Goal: Transaction & Acquisition: Obtain resource

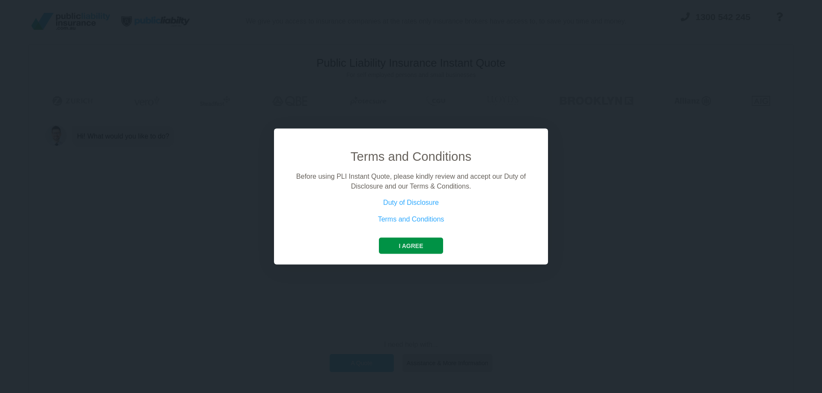
click at [418, 241] on button "I agree" at bounding box center [411, 246] width 64 height 16
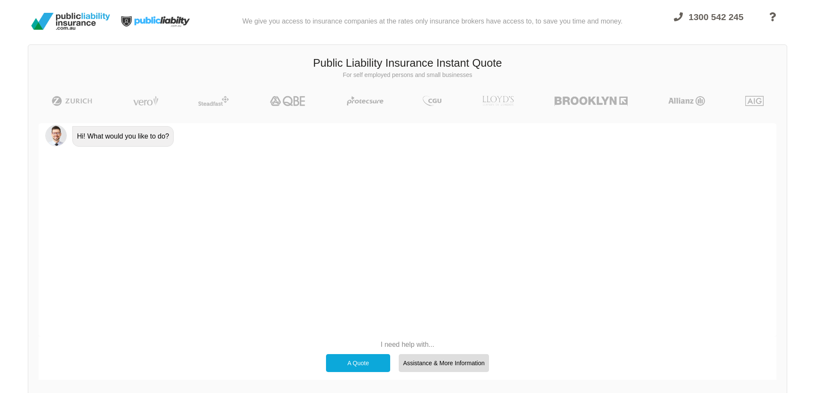
click at [404, 342] on p "I need help with..." at bounding box center [408, 344] width 172 height 9
click at [352, 363] on div "A Quote" at bounding box center [358, 363] width 64 height 18
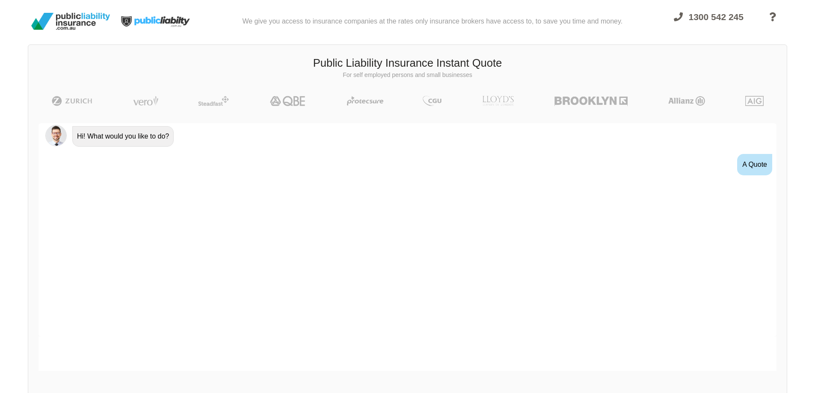
scroll to position [12, 0]
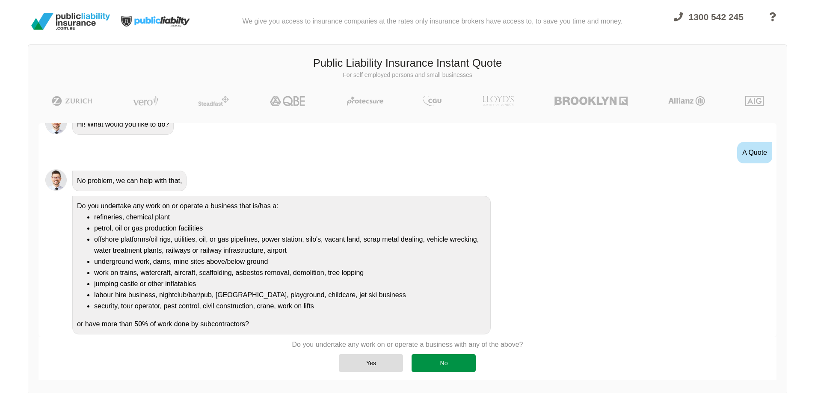
click at [448, 358] on div "No" at bounding box center [444, 363] width 64 height 18
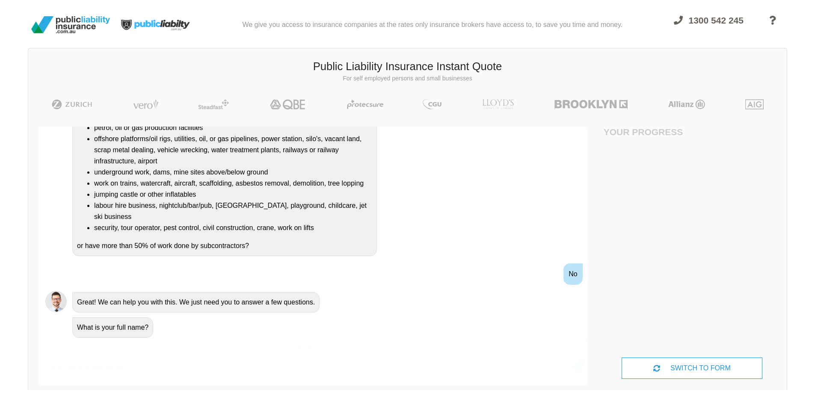
scroll to position [0, 0]
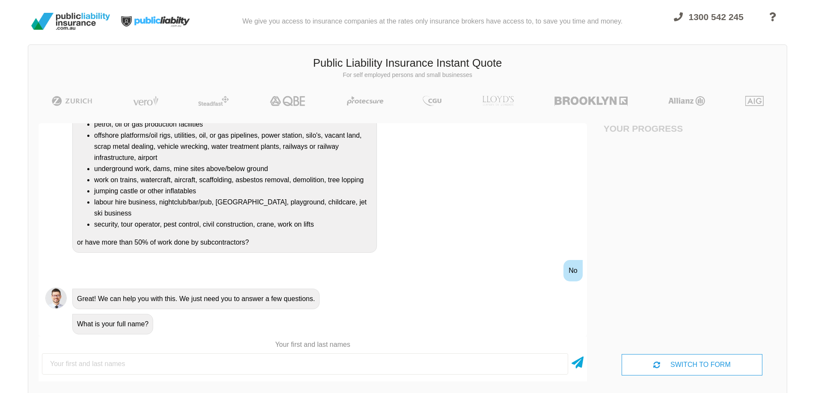
click at [348, 362] on input "text" at bounding box center [305, 364] width 527 height 21
type input "[PERSON_NAME] [PERSON_NAME] Virueda"
click at [683, 362] on div "SWITCH TO FORM" at bounding box center [692, 364] width 140 height 21
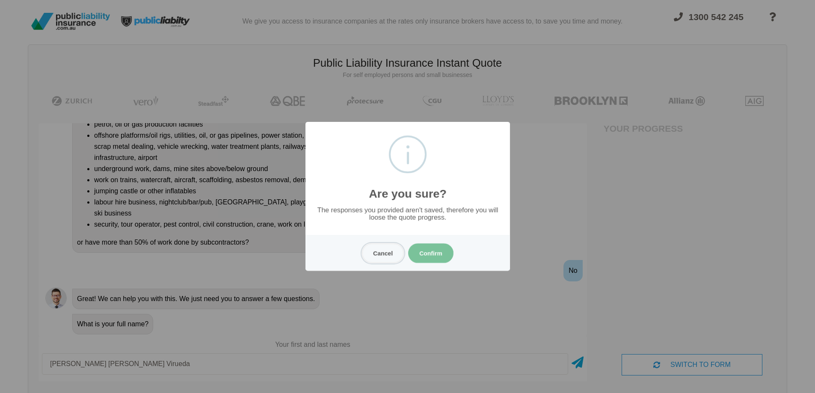
click at [391, 253] on button "Cancel" at bounding box center [383, 254] width 42 height 20
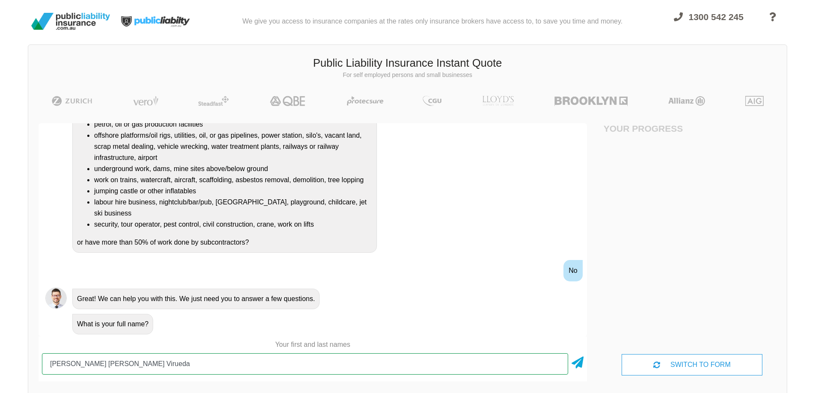
click at [253, 360] on input "[PERSON_NAME] [PERSON_NAME] Virueda" at bounding box center [305, 364] width 527 height 21
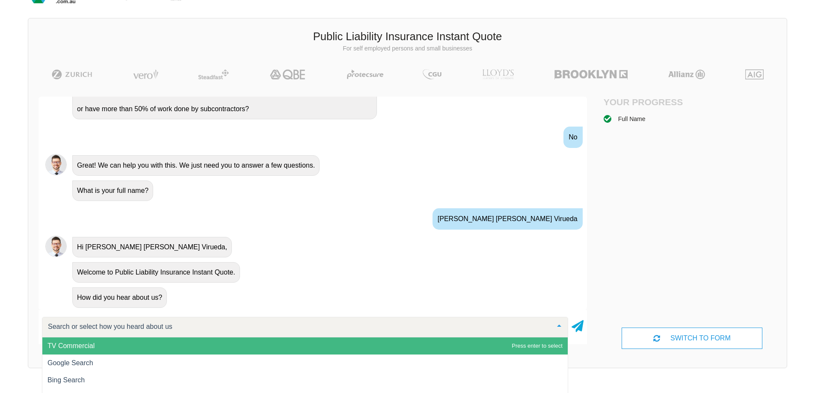
scroll to position [59, 0]
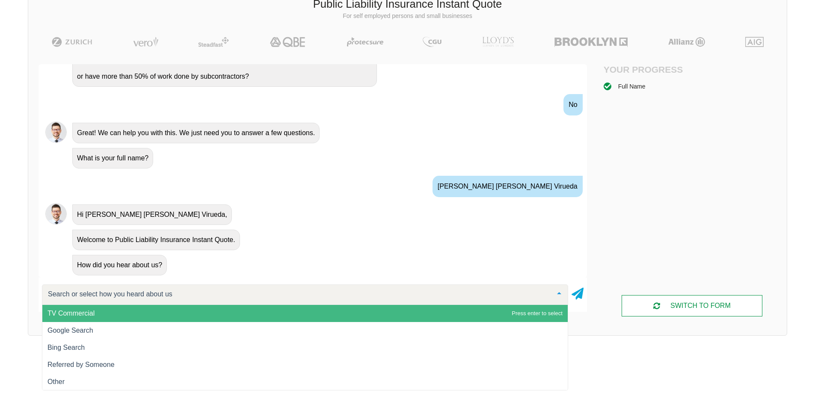
click at [697, 300] on div "SWITCH TO FORM" at bounding box center [692, 305] width 140 height 21
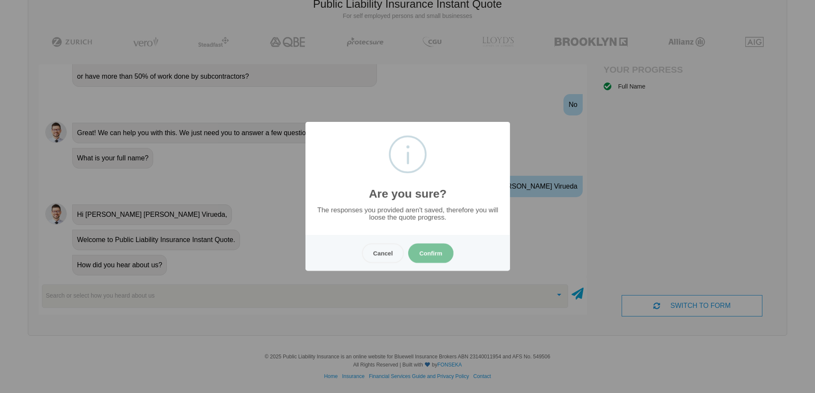
click at [447, 253] on button "Confirm" at bounding box center [430, 254] width 45 height 20
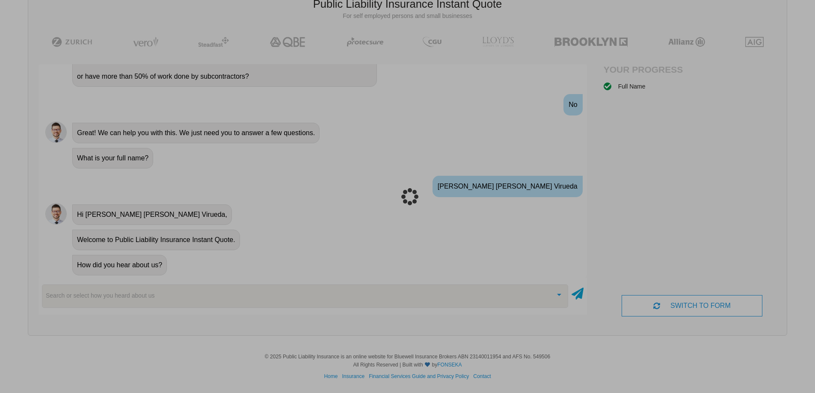
scroll to position [21, 0]
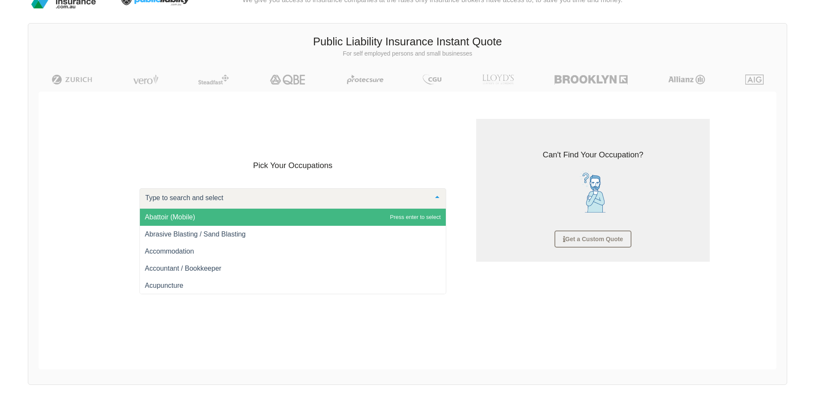
click at [275, 202] on div at bounding box center [293, 198] width 307 height 21
type input "sports"
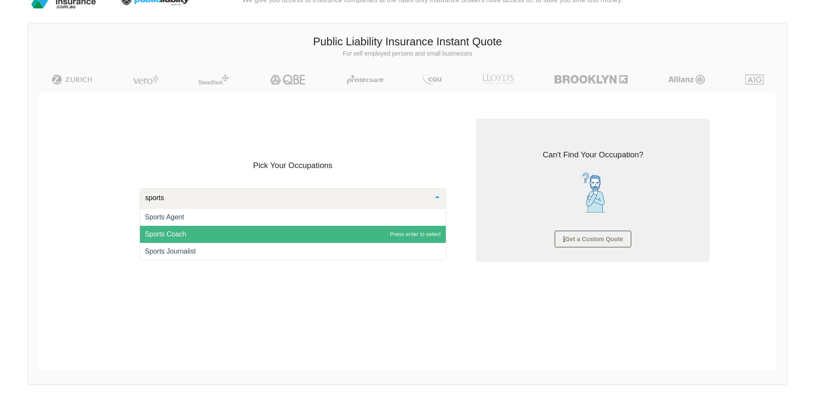
click at [172, 231] on span "Sports Coach" at bounding box center [166, 234] width 42 height 7
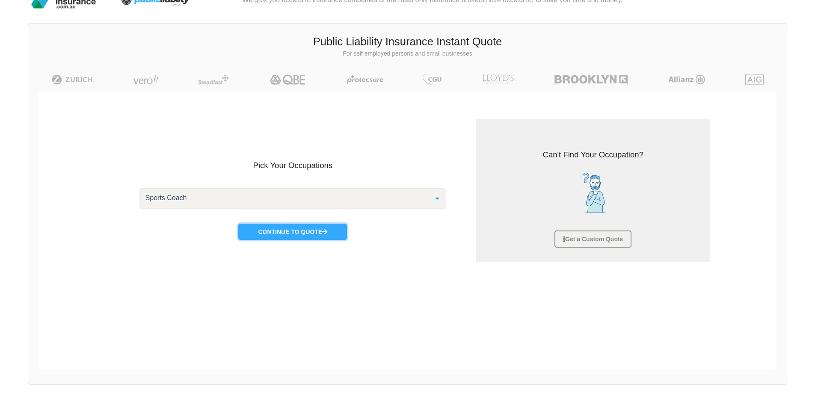
click at [295, 231] on button "Continue to Quote" at bounding box center [292, 232] width 109 height 16
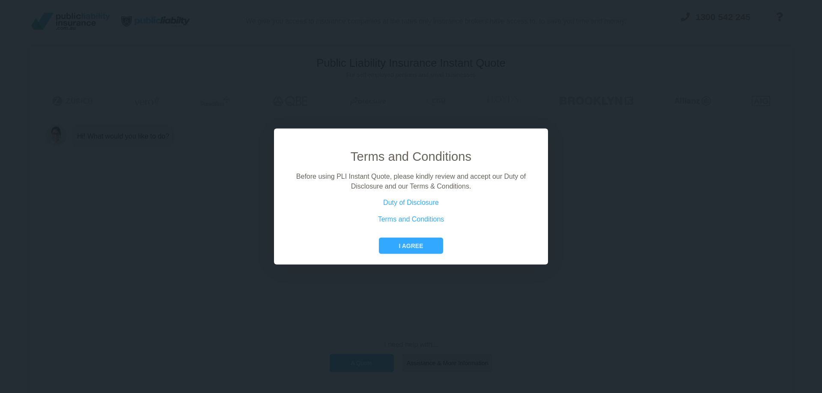
click at [425, 237] on div "Terms and Conditions Before using PLI Instant Quote, please kindly review and a…" at bounding box center [411, 201] width 247 height 107
click at [424, 245] on button "I agree" at bounding box center [411, 246] width 64 height 16
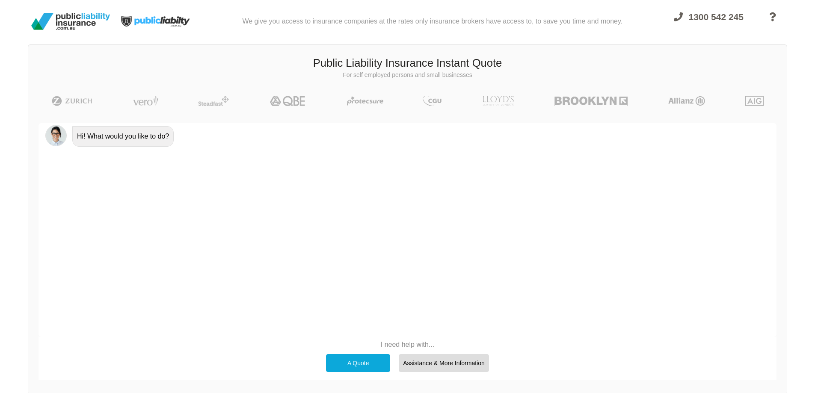
click at [378, 365] on div "A Quote" at bounding box center [358, 363] width 64 height 18
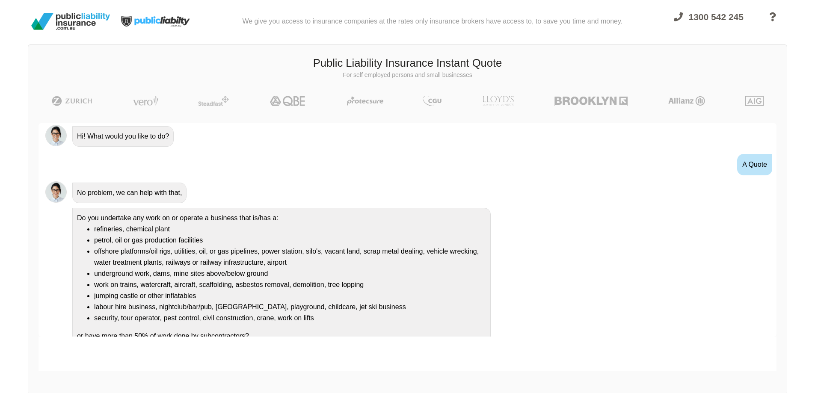
scroll to position [12, 0]
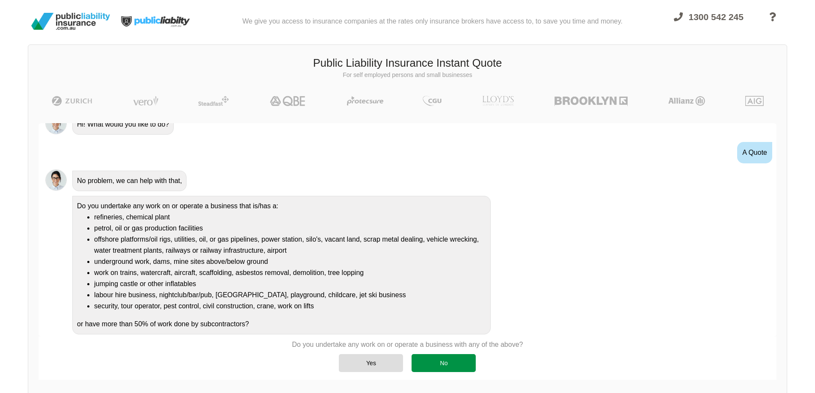
click at [455, 367] on div "No" at bounding box center [444, 363] width 64 height 18
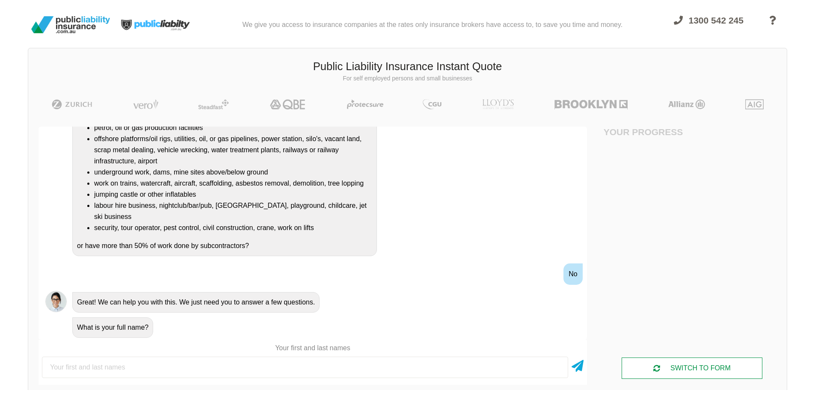
scroll to position [0, 0]
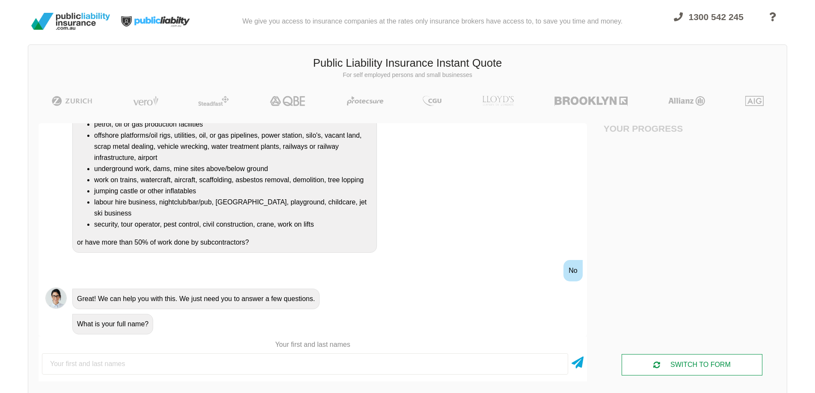
click at [727, 368] on div "SWITCH TO FORM" at bounding box center [692, 364] width 140 height 21
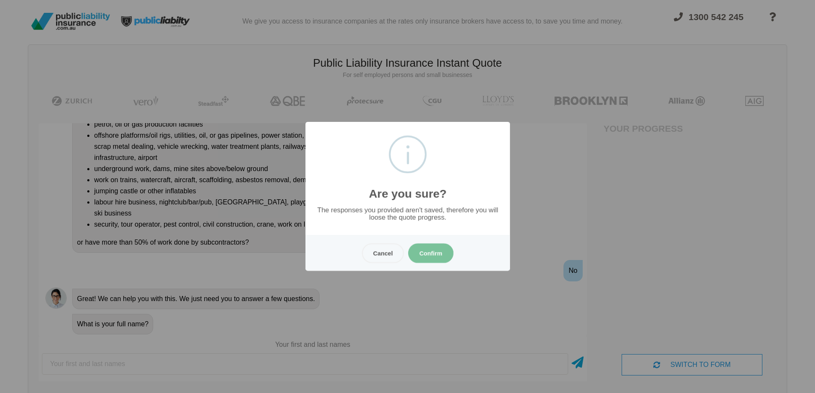
click at [428, 250] on button "Confirm" at bounding box center [430, 254] width 45 height 20
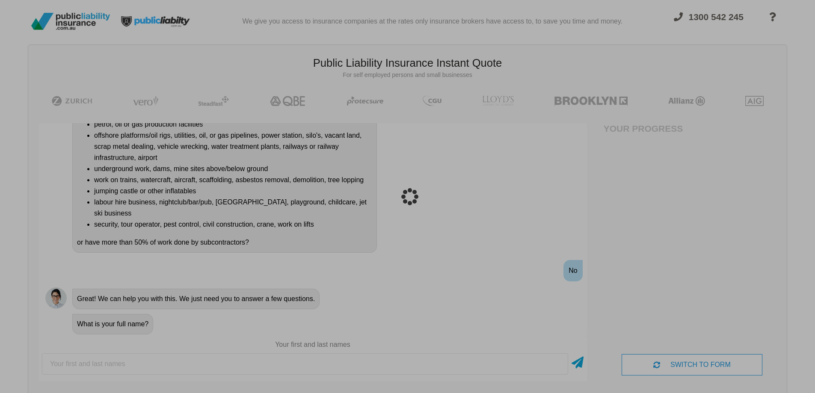
scroll to position [21, 0]
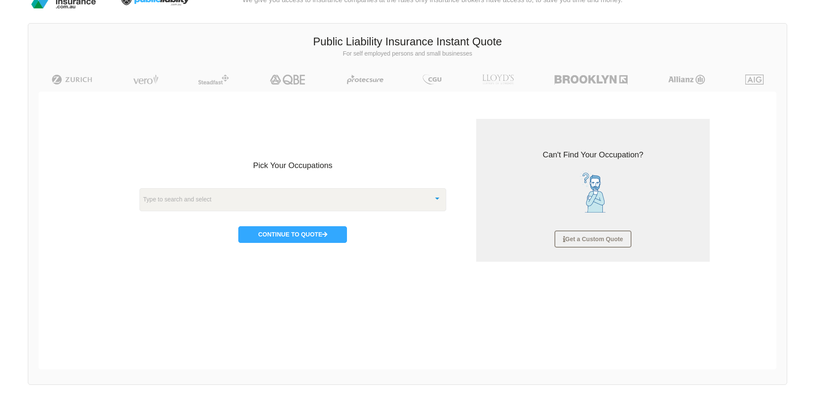
click at [304, 210] on div "Type to search and select Abattoir (Mobile) Abrasive Blasting / Sand Blasting A…" at bounding box center [293, 199] width 307 height 23
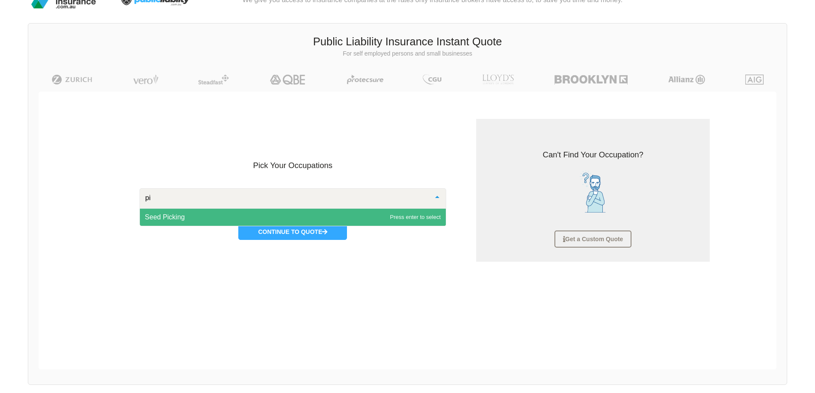
type input "p"
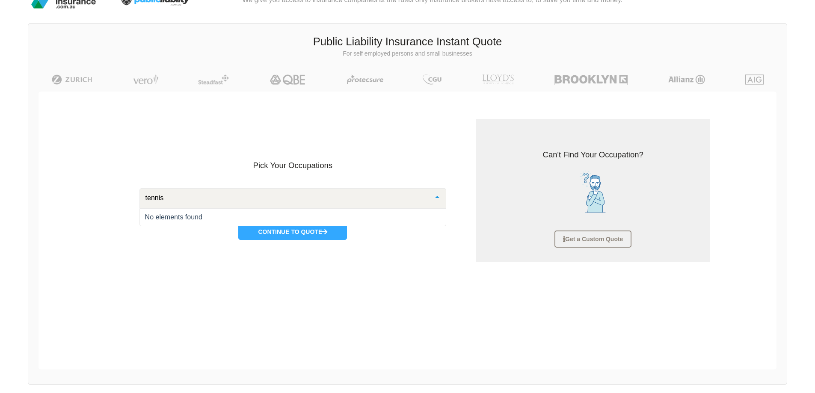
drag, startPoint x: 296, startPoint y: 202, endPoint x: 88, endPoint y: 204, distance: 208.0
click at [88, 204] on div "Pick Your Occupations tennis No elements found List is empty. Continue to Quote…" at bounding box center [407, 191] width 743 height 198
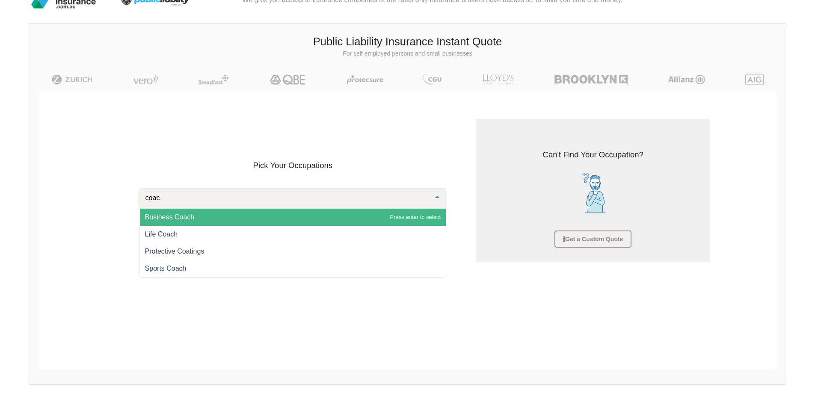
type input "coach"
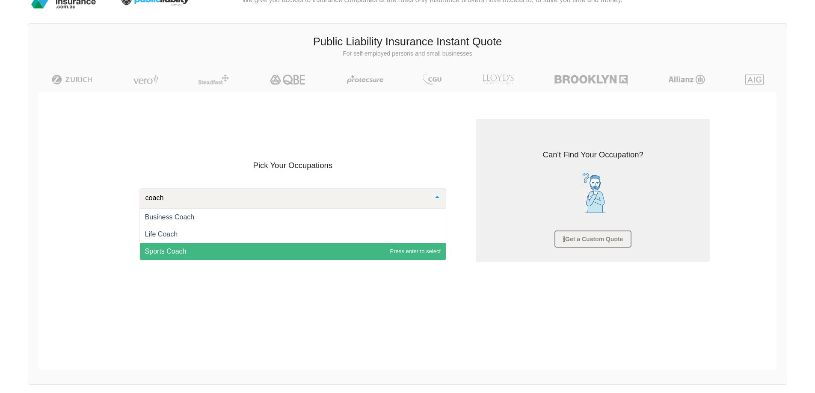
click at [199, 248] on span "Sports Coach" at bounding box center [293, 251] width 306 height 17
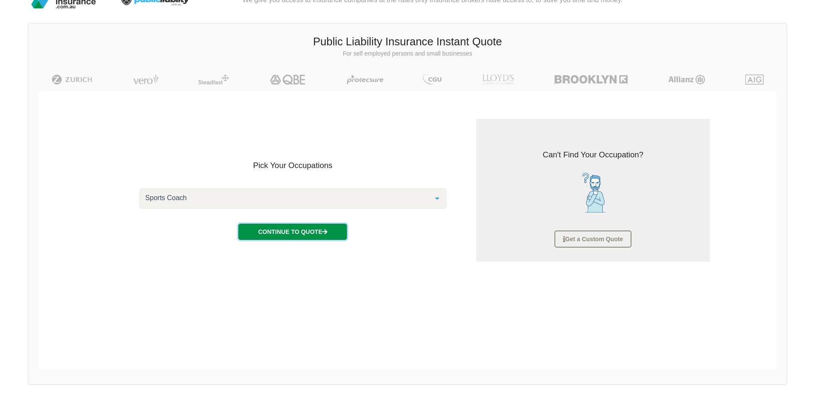
click at [335, 228] on button "Continue to Quote" at bounding box center [292, 232] width 109 height 16
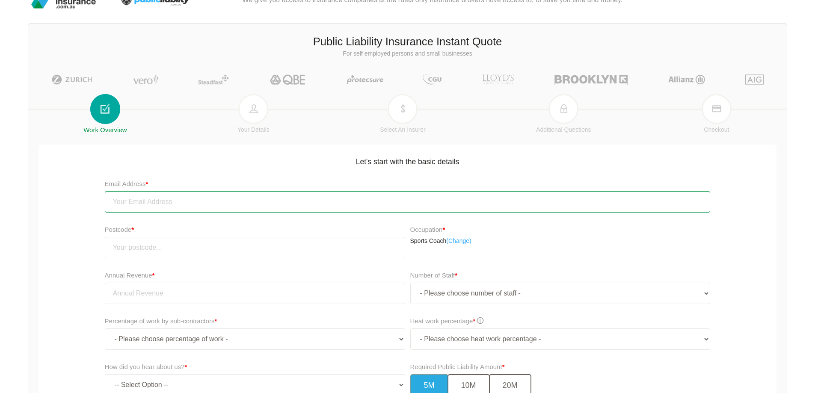
click at [175, 204] on input "email" at bounding box center [408, 201] width 606 height 21
type input "coachm3rv@gmail.com"
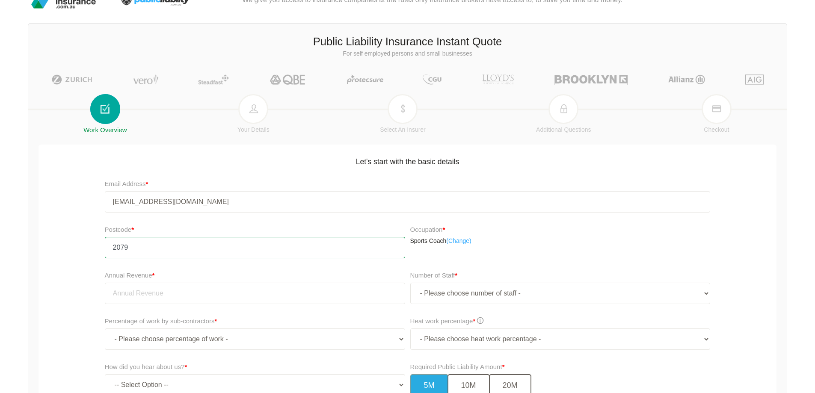
type input "2079"
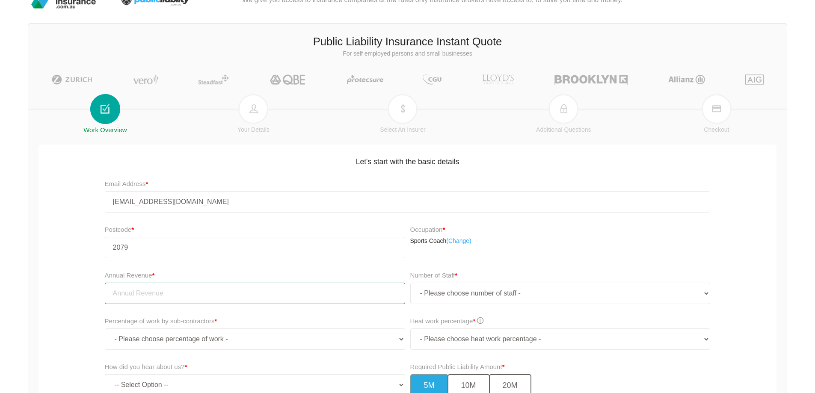
click at [139, 296] on input "tel" at bounding box center [255, 293] width 300 height 21
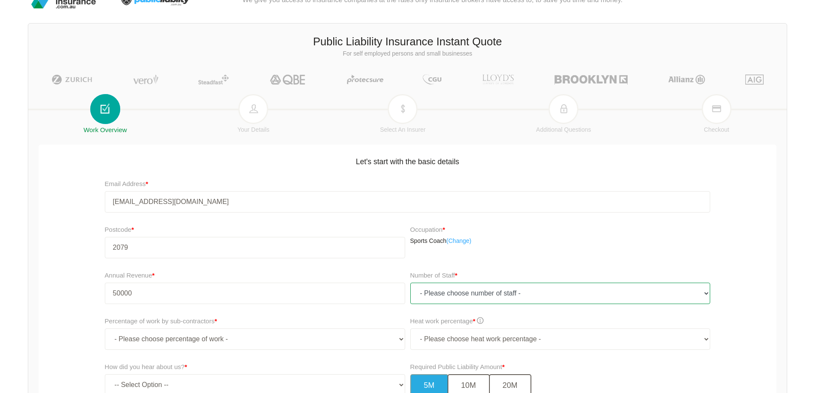
type input "50,000.00"
click at [497, 291] on select "- Please choose number of staff - 1 2 3 4 5 6 7 8 9 10 11+" at bounding box center [561, 293] width 300 height 21
select select "1"
click at [411, 283] on select "- Please choose number of staff - 1 2 3 4 5 6 7 8 9 10 11+" at bounding box center [561, 293] width 300 height 21
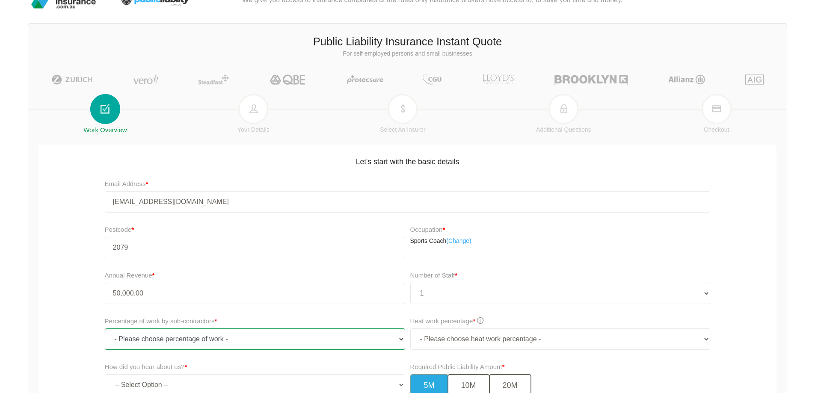
click at [196, 341] on select "- Please choose percentage of work - 0% 0 to 9.99% 10% to 19.99% 20% to 29.99% …" at bounding box center [255, 339] width 300 height 21
select select "0"
click at [105, 329] on select "- Please choose percentage of work - 0% 0 to 9.99% 10% to 19.99% 20% to 29.99% …" at bounding box center [255, 339] width 300 height 21
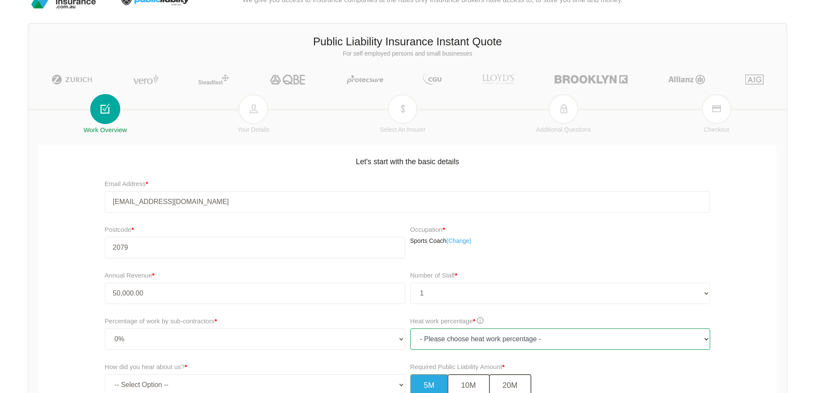
click at [545, 342] on select "- Please choose heat work percentage - 0% 0 to 5% Above 5%" at bounding box center [561, 339] width 300 height 21
click at [586, 282] on div "Number of Staff * - Please choose number of staff - 1 2 3 4 5 6 7 8 9 10 11+" at bounding box center [561, 288] width 300 height 34
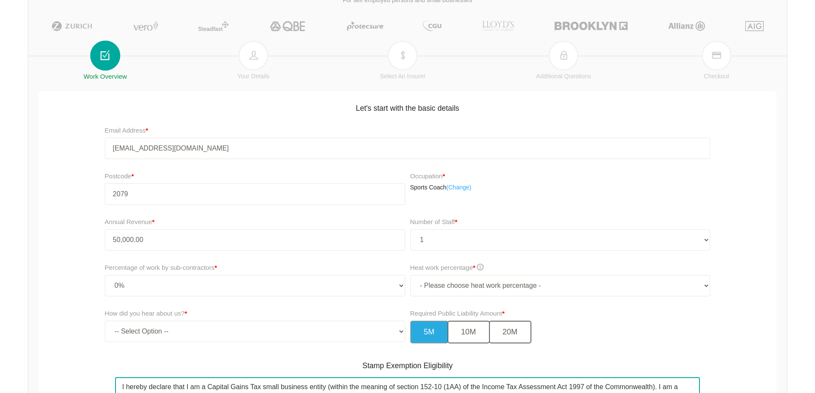
scroll to position [107, 0]
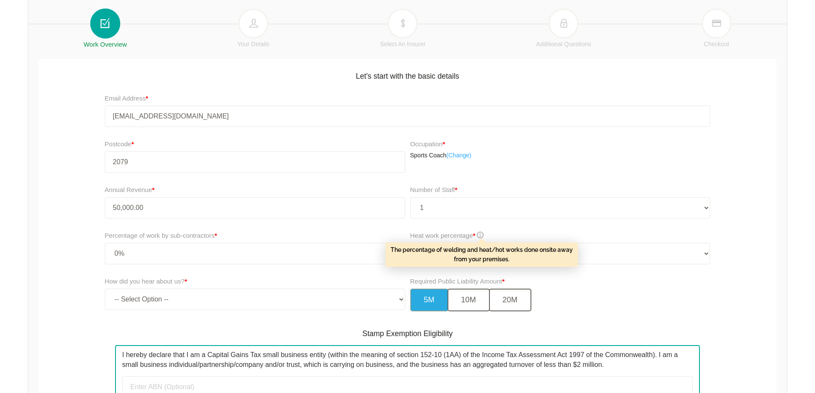
click at [483, 237] on span at bounding box center [480, 235] width 6 height 6
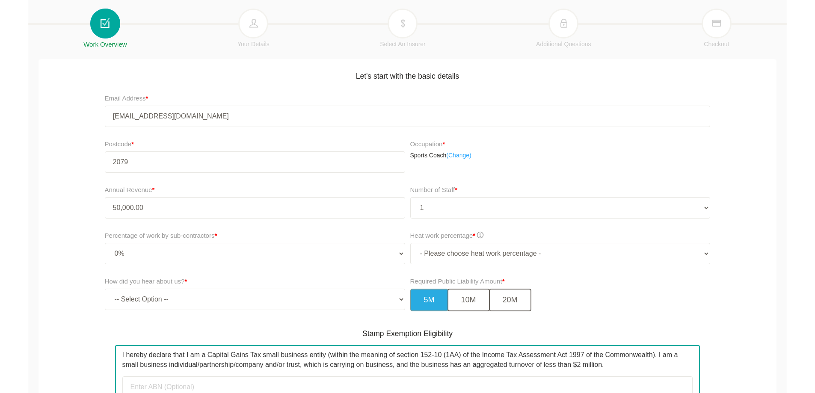
click at [483, 237] on span at bounding box center [480, 235] width 6 height 6
click at [599, 217] on select "- Please choose number of staff - 1 2 3 4 5 6 7 8 9 10 11+" at bounding box center [561, 207] width 300 height 21
click at [773, 179] on div "Postcode * 2079 Occupation * Sports Coach ( Change)" at bounding box center [407, 160] width 743 height 46
click at [524, 255] on select "- Please choose heat work percentage - 0% 0 to 5% Above 5%" at bounding box center [561, 253] width 300 height 21
select select "0"
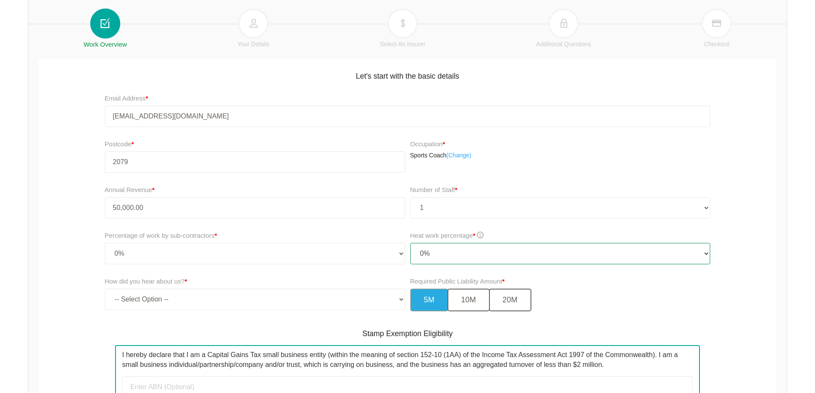
click at [411, 243] on select "- Please choose heat work percentage - 0% 0 to 5% Above 5%" at bounding box center [561, 253] width 300 height 21
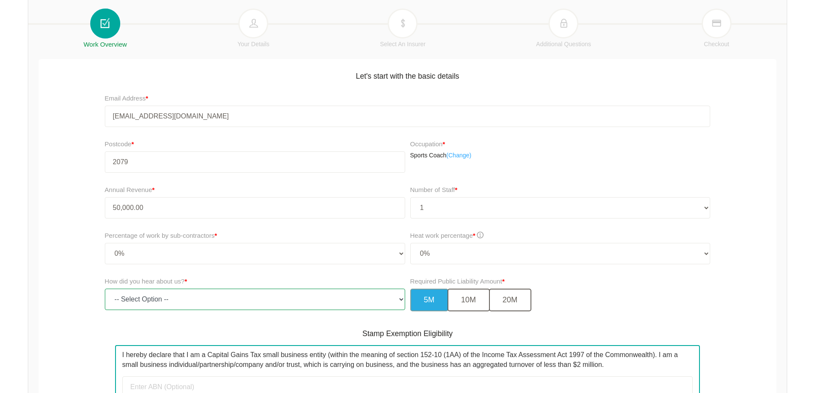
click at [219, 295] on select "-- Select Option -- TV Commercial Google Search Bing Search Referred by Someone…" at bounding box center [255, 299] width 300 height 21
select select "google"
click at [105, 289] on select "-- Select Option -- TV Commercial Google Search Bing Search Referred by Someone…" at bounding box center [255, 299] width 300 height 21
click at [472, 300] on button "10M" at bounding box center [469, 300] width 42 height 23
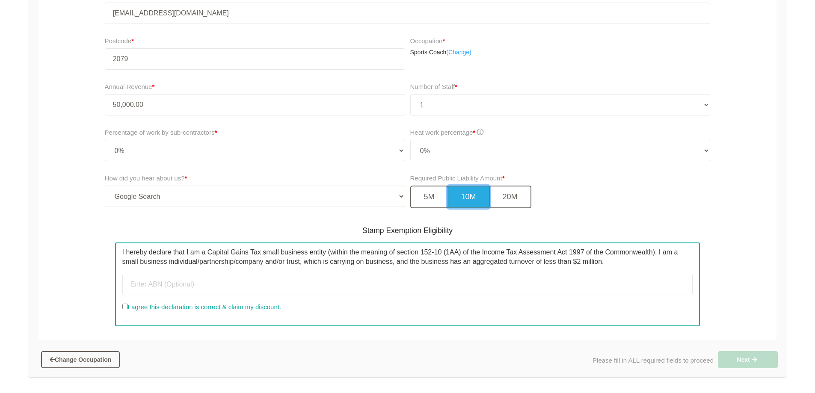
scroll to position [293, 0]
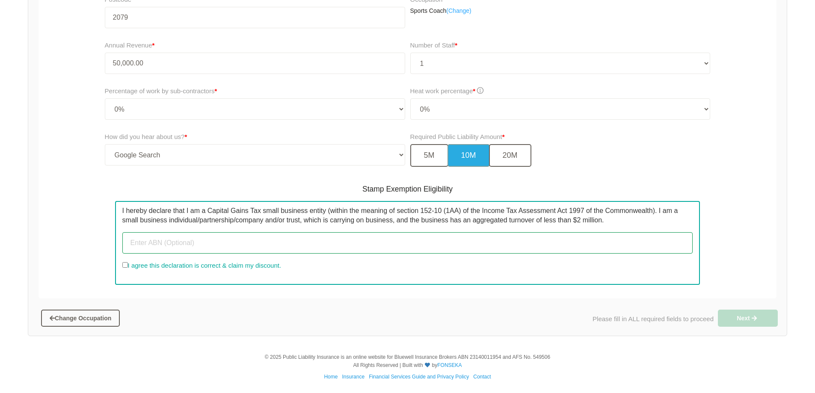
click at [305, 238] on input "text" at bounding box center [407, 242] width 571 height 21
click at [313, 245] on input "text" at bounding box center [407, 242] width 571 height 21
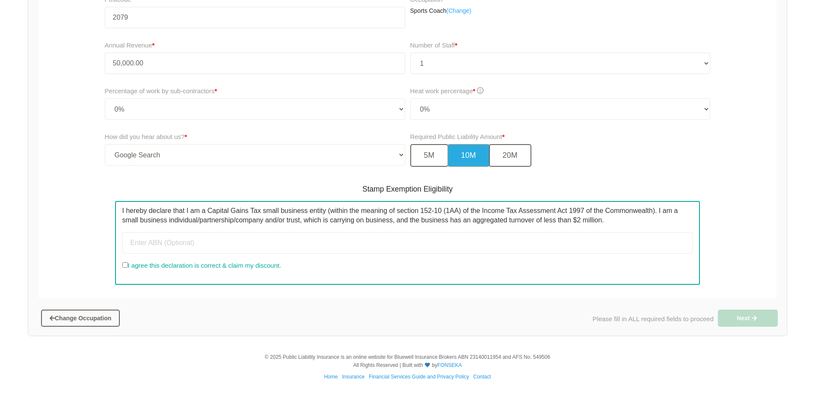
click at [123, 265] on input "I agree this declaration is correct & claim my discount." at bounding box center [125, 265] width 6 height 6
checkbox input "true"
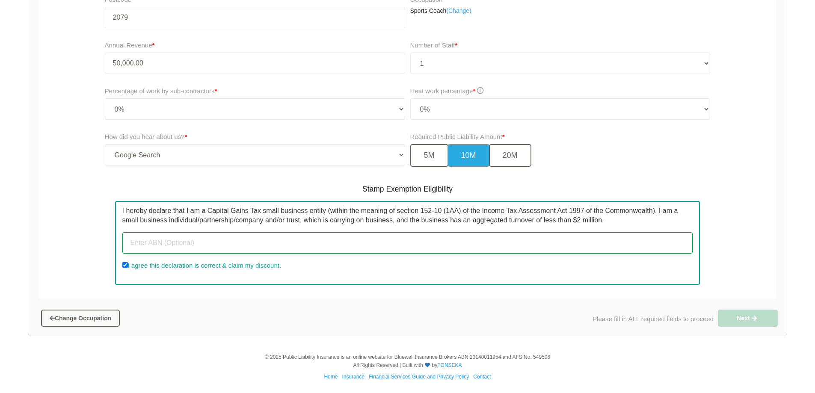
click at [382, 243] on input "text" at bounding box center [407, 242] width 571 height 21
click at [302, 241] on input "text" at bounding box center [407, 242] width 571 height 21
click at [249, 245] on input "text" at bounding box center [407, 242] width 571 height 21
type input "39690248385"
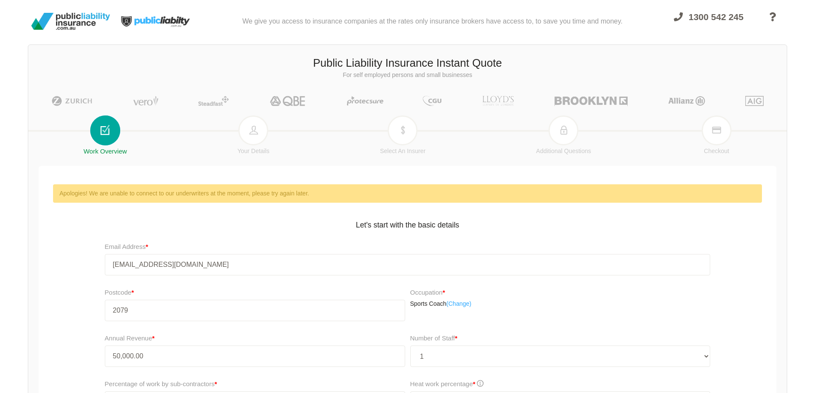
scroll to position [43, 0]
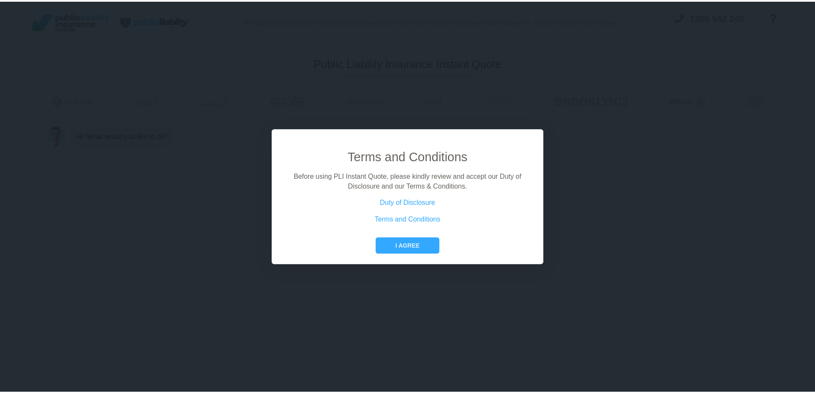
scroll to position [43, 0]
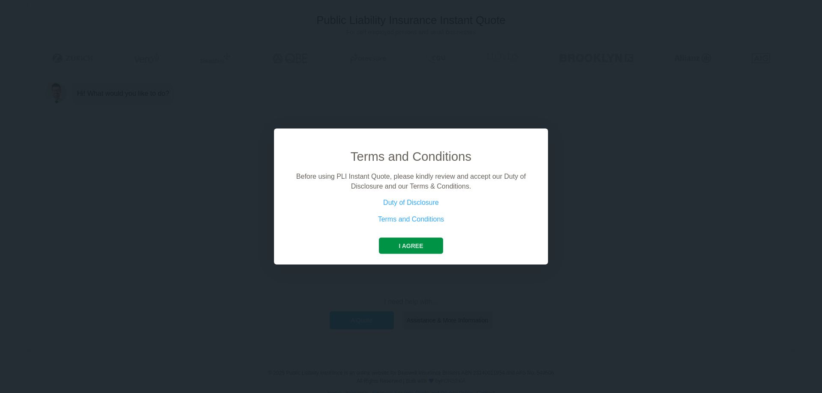
click at [406, 247] on button "I agree" at bounding box center [411, 246] width 64 height 16
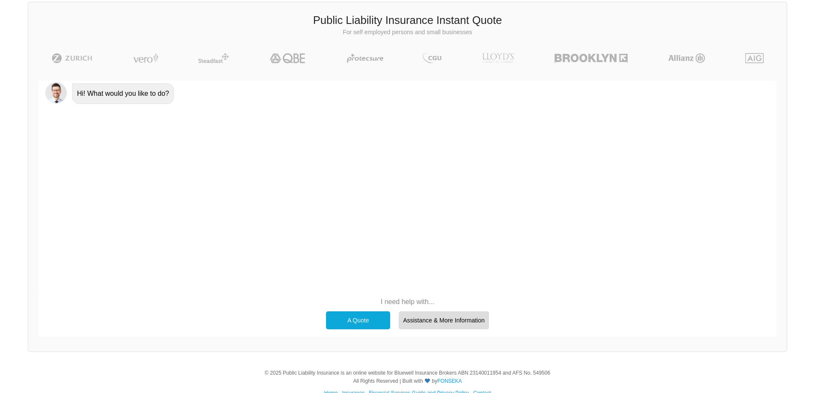
click at [358, 315] on div "A Quote" at bounding box center [358, 321] width 64 height 18
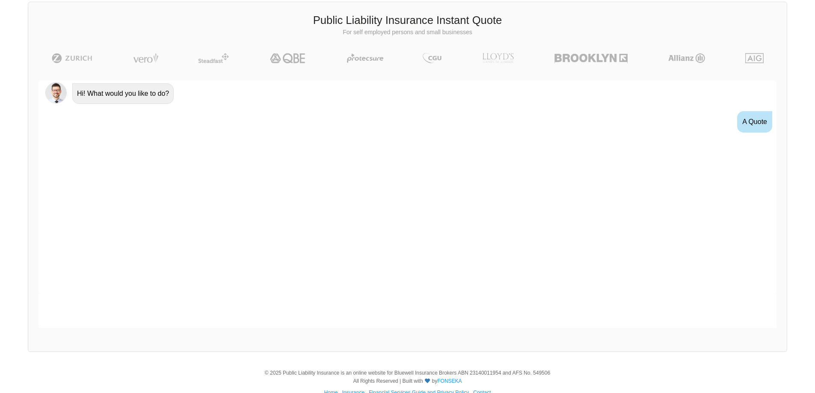
scroll to position [12, 0]
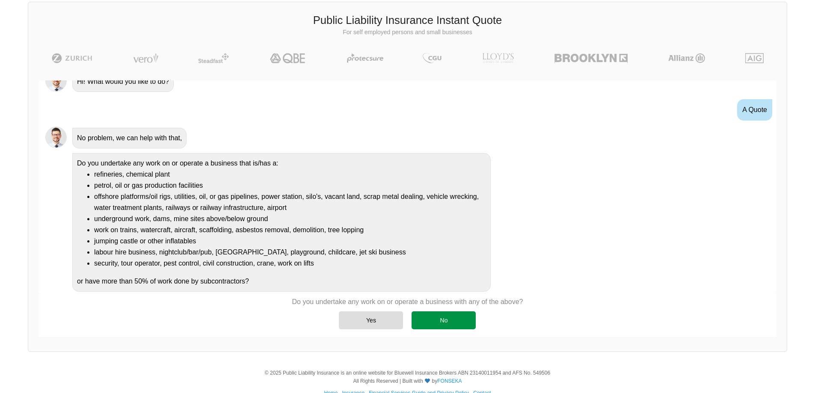
click at [441, 324] on div "No" at bounding box center [444, 321] width 64 height 18
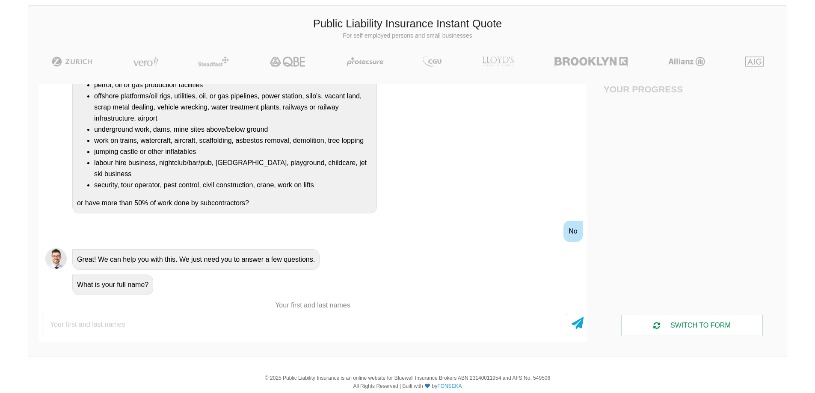
scroll to position [43, 0]
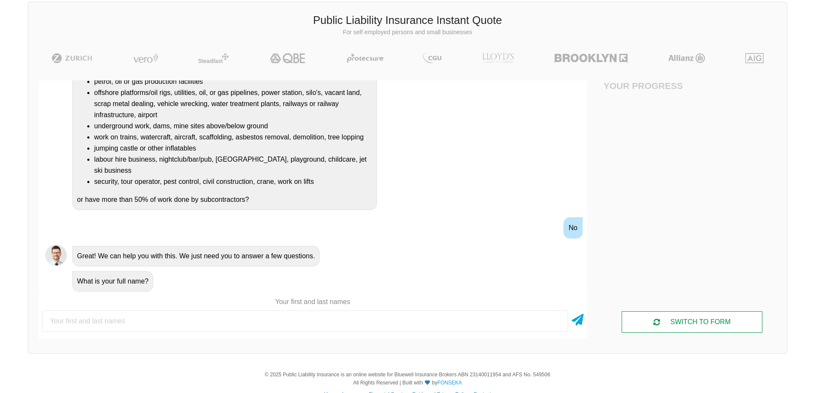
click at [716, 318] on div "SWITCH TO FORM" at bounding box center [692, 322] width 140 height 21
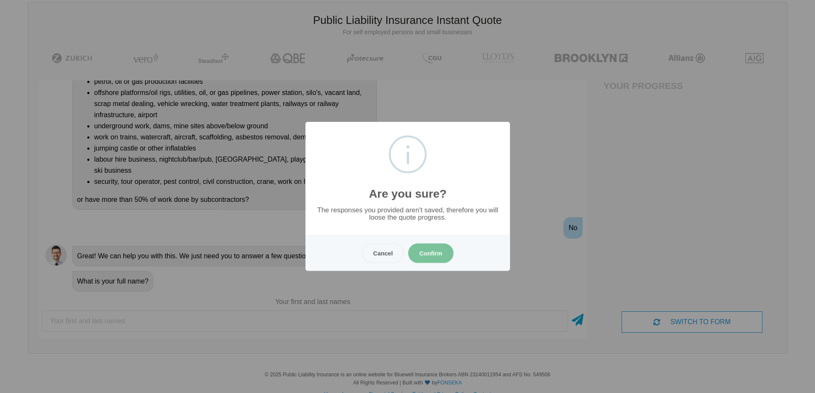
click at [435, 258] on button "Confirm" at bounding box center [430, 254] width 45 height 20
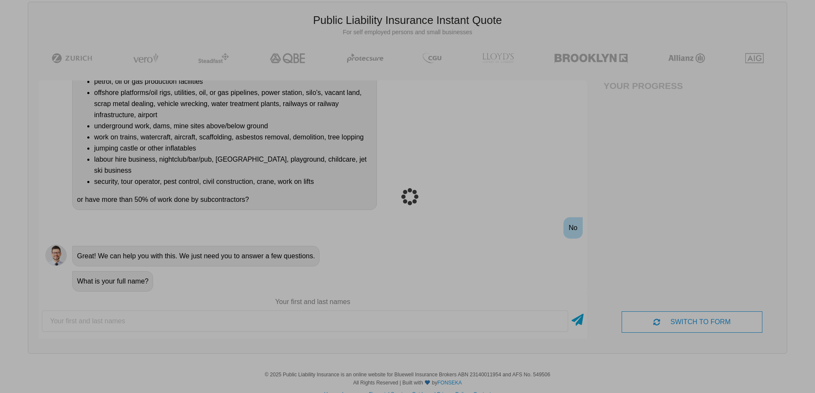
scroll to position [21, 0]
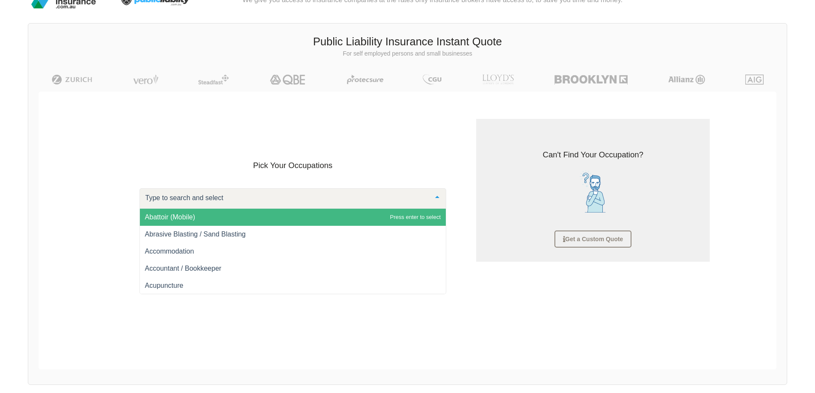
click at [384, 202] on div at bounding box center [293, 198] width 307 height 21
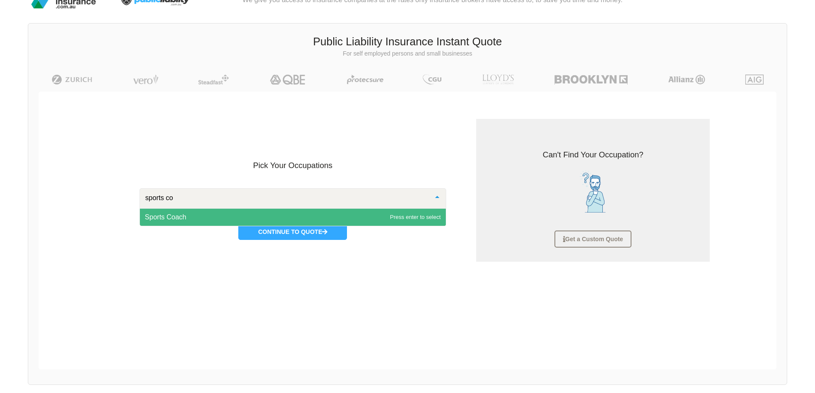
type input "sports coa"
click at [233, 220] on span "Sports Coach" at bounding box center [293, 217] width 306 height 17
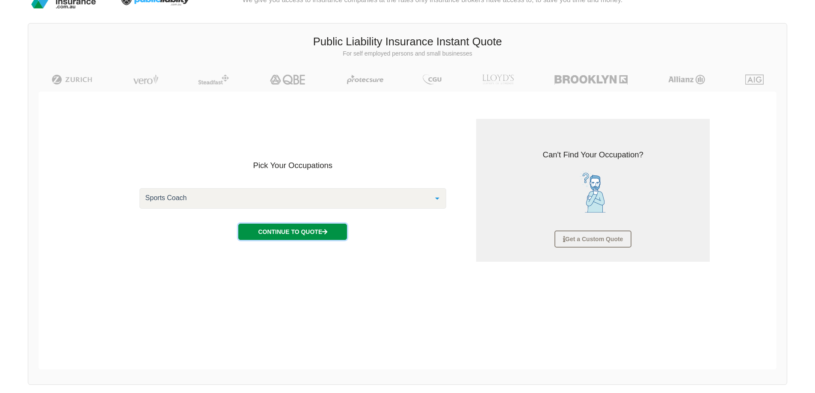
click at [296, 236] on button "Continue to Quote" at bounding box center [292, 232] width 109 height 16
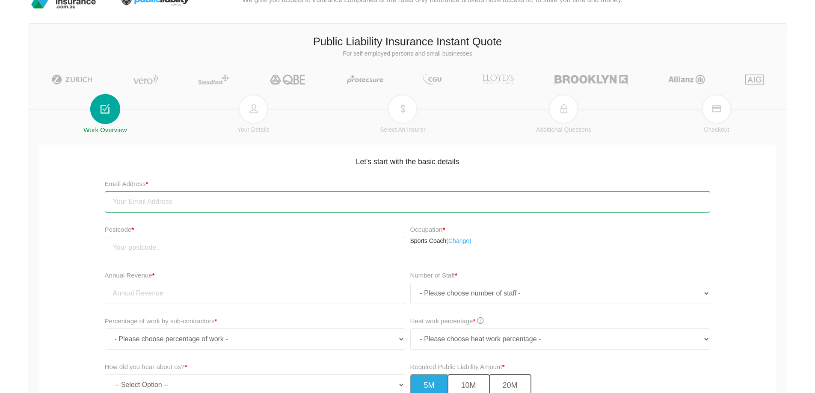
click at [152, 198] on input "email" at bounding box center [408, 201] width 606 height 21
type input "coachm3rv@gmail.com"
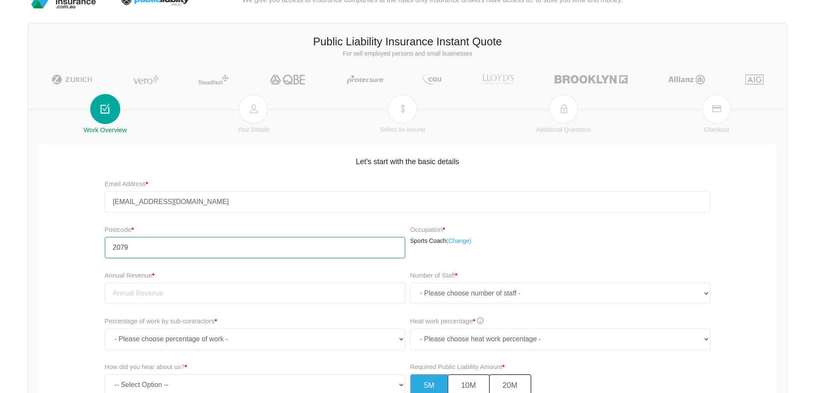
type input "2079"
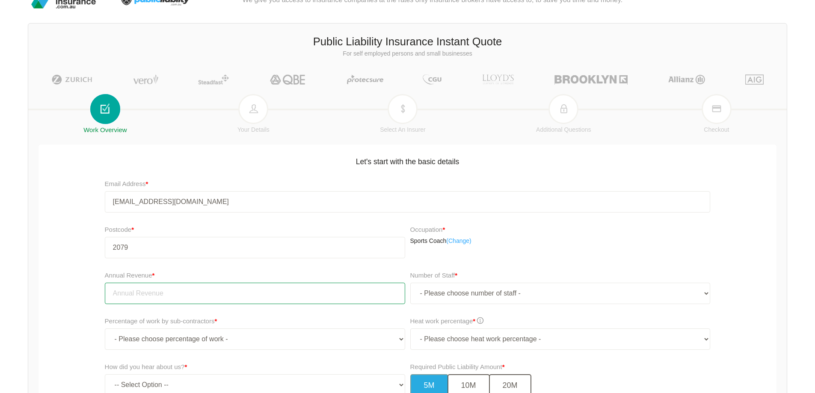
click at [181, 292] on input "tel" at bounding box center [255, 293] width 300 height 21
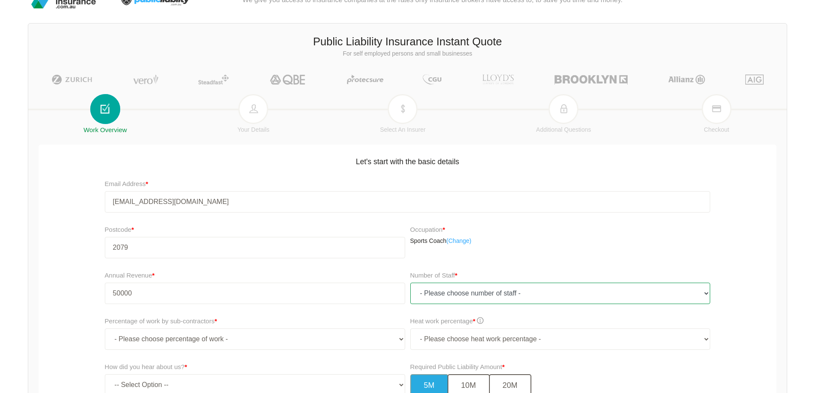
type input "50,000.00"
click at [476, 298] on select "- Please choose number of staff - 1 2 3 4 5 6 7 8 9 10 11+" at bounding box center [561, 293] width 300 height 21
select select "1"
click at [411, 283] on select "- Please choose number of staff - 1 2 3 4 5 6 7 8 9 10 11+" at bounding box center [561, 293] width 300 height 21
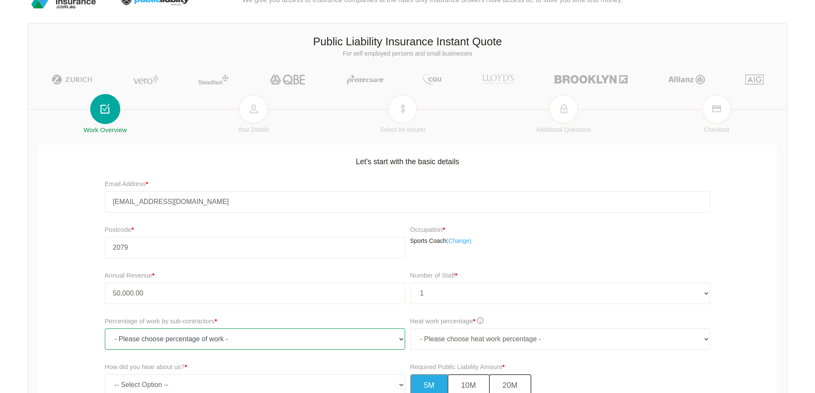
click at [234, 336] on select "- Please choose percentage of work - 0% 0 to 9.99% 10% to 19.99% 20% to 29.99% …" at bounding box center [255, 339] width 300 height 21
select select "0"
click at [105, 329] on select "- Please choose percentage of work - 0% 0 to 9.99% 10% to 19.99% 20% to 29.99% …" at bounding box center [255, 339] width 300 height 21
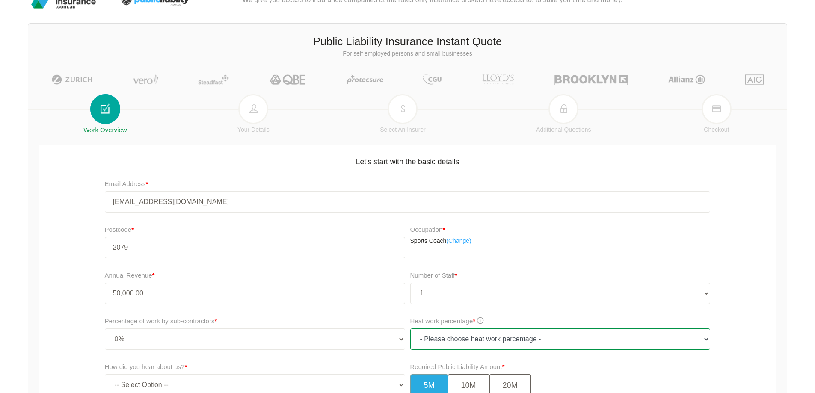
click at [531, 338] on select "- Please choose heat work percentage - 0% 0 to 5% Above 5%" at bounding box center [561, 339] width 300 height 21
select select "0"
click at [411, 329] on select "- Please choose heat work percentage - 0% 0 to 5% Above 5%" at bounding box center [561, 339] width 300 height 21
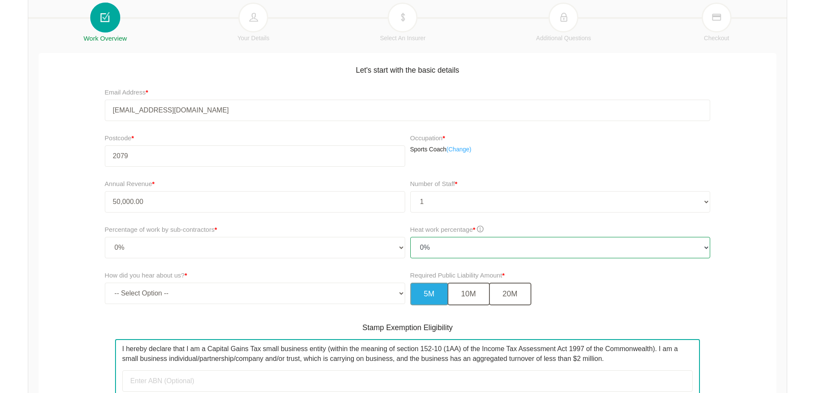
scroll to position [193, 0]
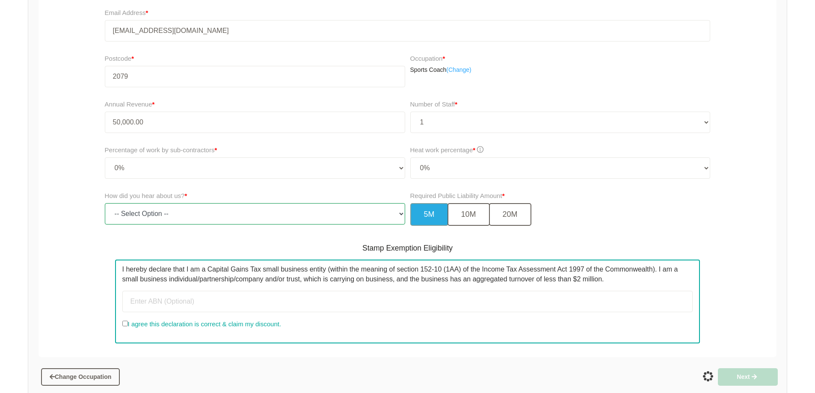
click at [209, 213] on select "-- Select Option -- TV Commercial Google Search Bing Search Referred by Someone…" at bounding box center [255, 213] width 300 height 21
select select "google"
click at [105, 203] on select "-- Select Option -- TV Commercial Google Search Bing Search Referred by Someone…" at bounding box center [255, 213] width 300 height 21
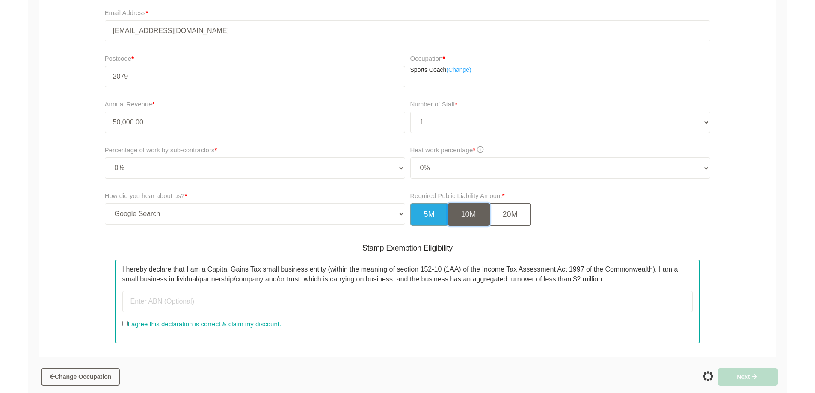
click at [452, 217] on button "10M" at bounding box center [469, 214] width 42 height 23
click at [127, 324] on input "I agree this declaration is correct & claim my discount." at bounding box center [125, 324] width 6 height 6
checkbox input "true"
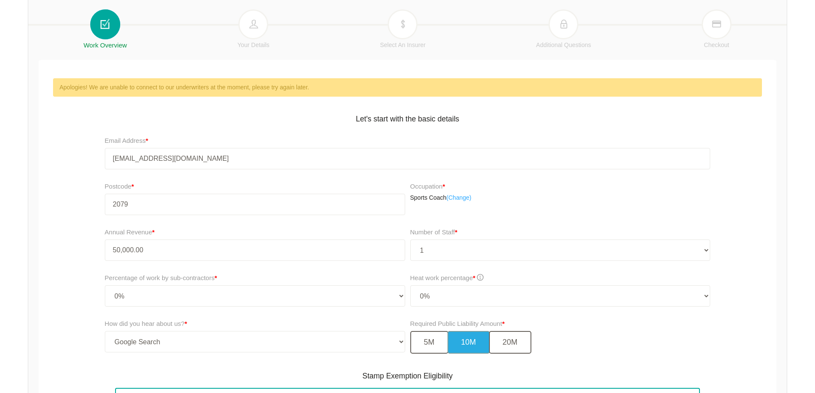
scroll to position [0, 0]
